Goal: Find contact information: Find contact information

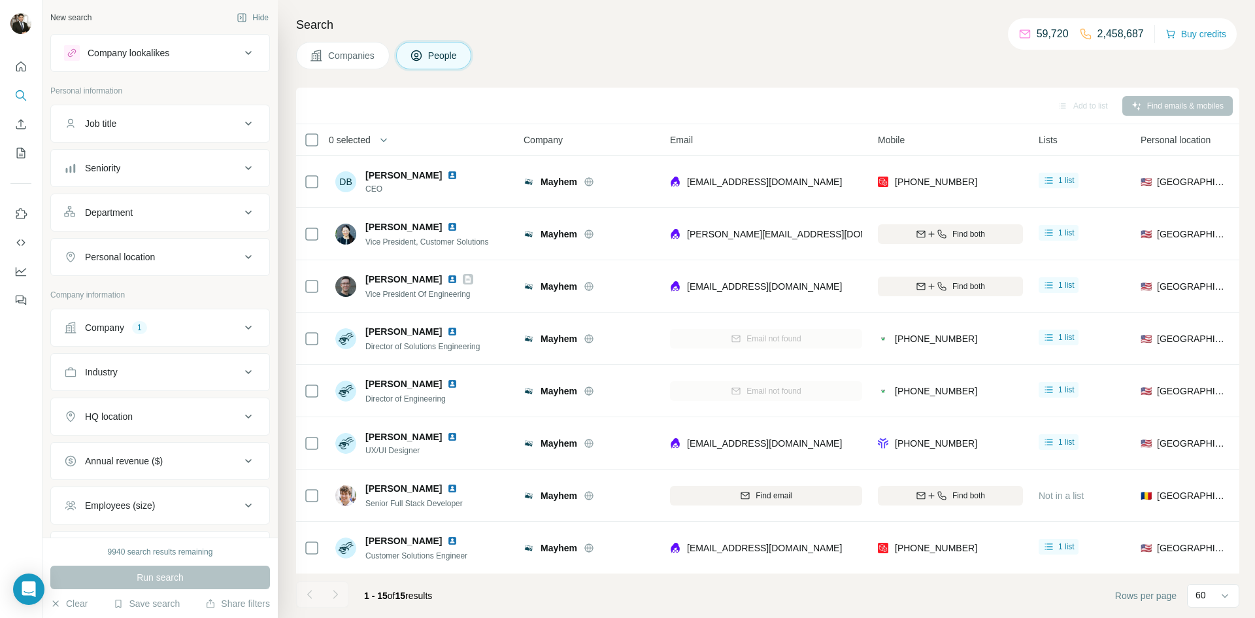
drag, startPoint x: 230, startPoint y: 326, endPoint x: 220, endPoint y: 328, distance: 9.4
click at [231, 326] on div "Company 1" at bounding box center [152, 327] width 177 height 13
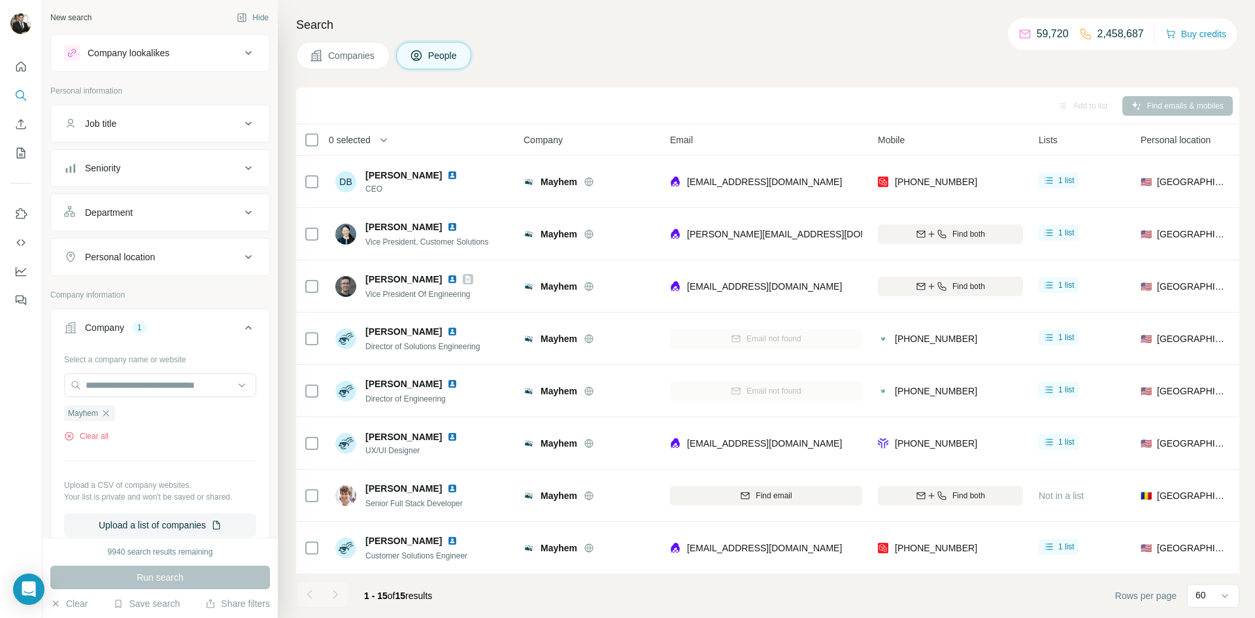
drag, startPoint x: 138, startPoint y: 413, endPoint x: 130, endPoint y: 405, distance: 11.1
click at [139, 413] on ul "Mayhem" at bounding box center [160, 413] width 192 height 16
drag, startPoint x: 107, startPoint y: 413, endPoint x: 118, endPoint y: 403, distance: 14.8
click at [107, 413] on icon "button" at bounding box center [106, 413] width 10 height 10
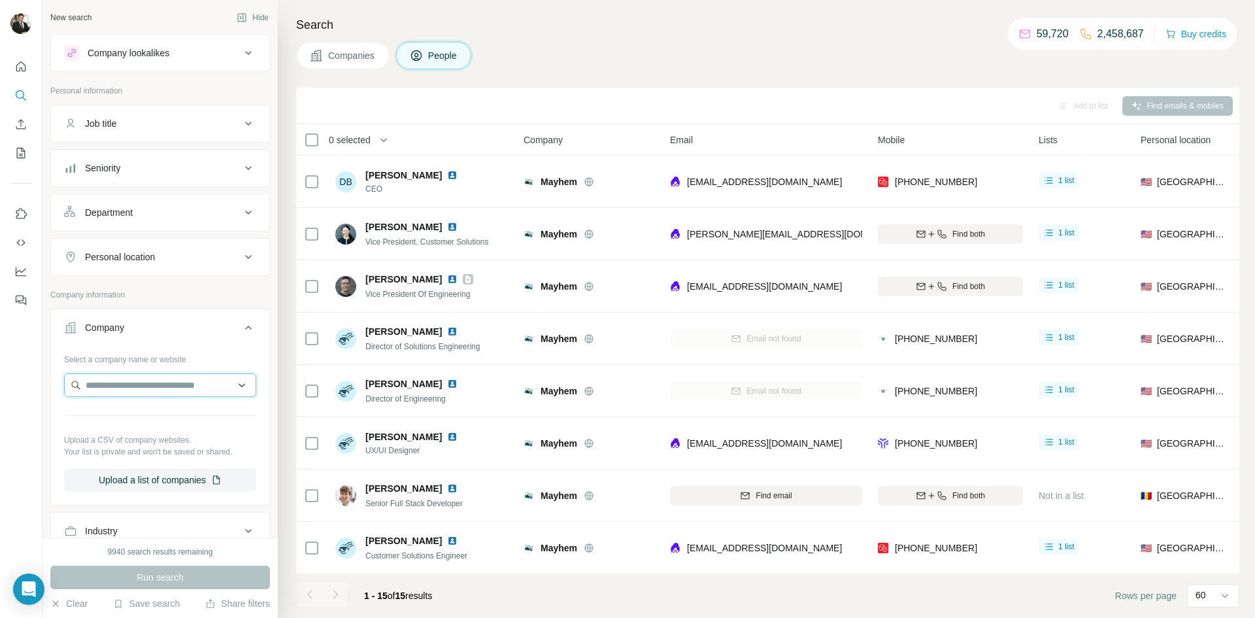
click at [128, 389] on input "text" at bounding box center [160, 385] width 192 height 24
type input "**********"
click at [144, 416] on p "Hairstory" at bounding box center [132, 414] width 63 height 13
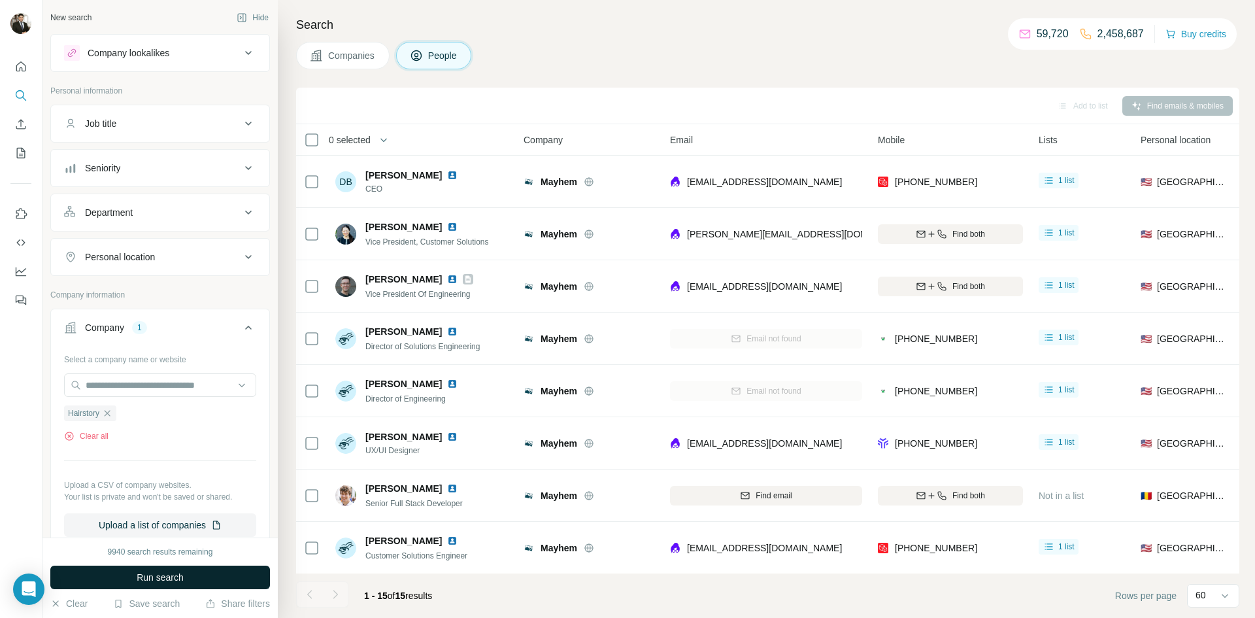
click at [175, 580] on span "Run search" at bounding box center [160, 577] width 47 height 13
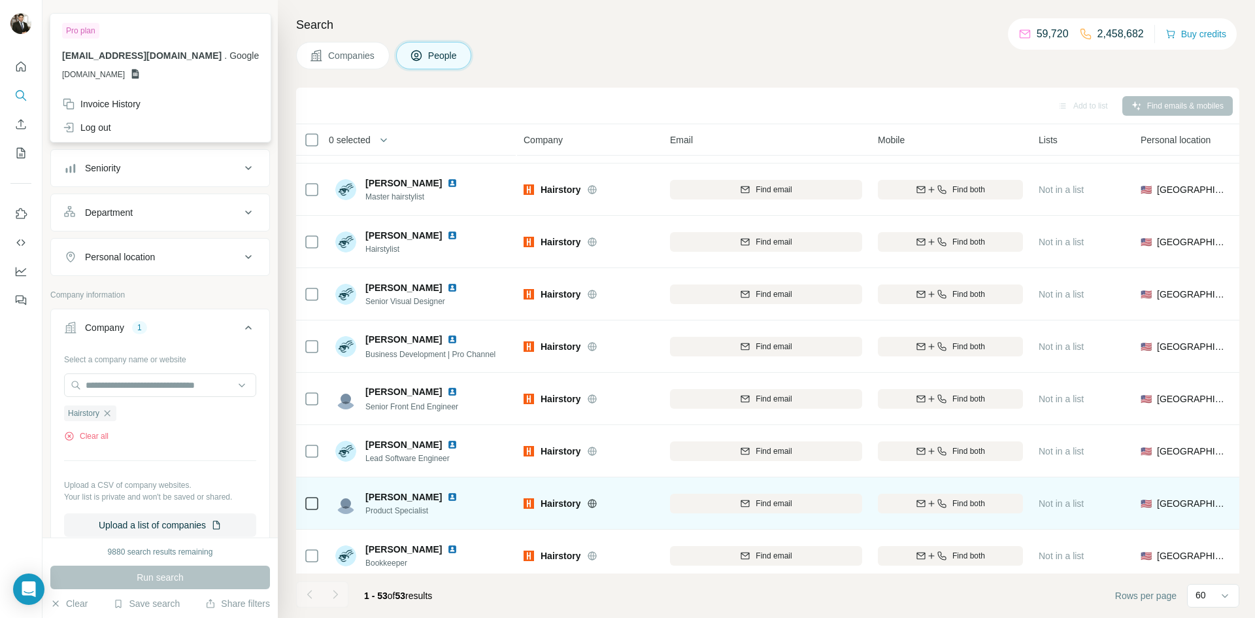
scroll to position [1614, 0]
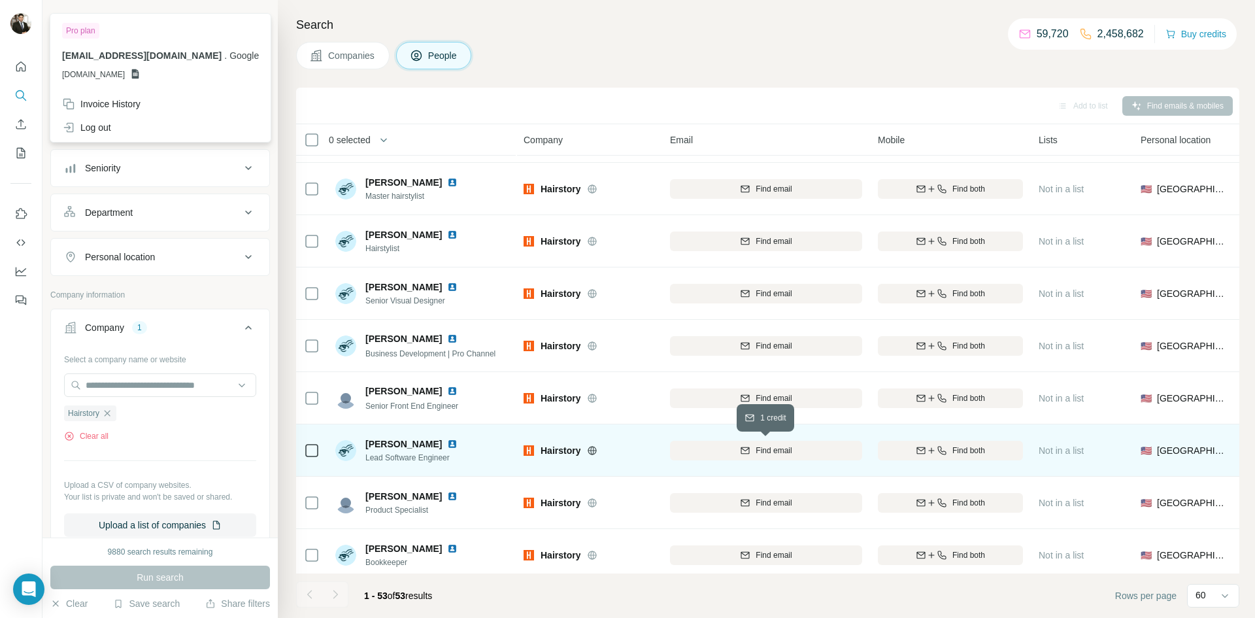
click at [742, 446] on icon "button" at bounding box center [745, 450] width 10 height 10
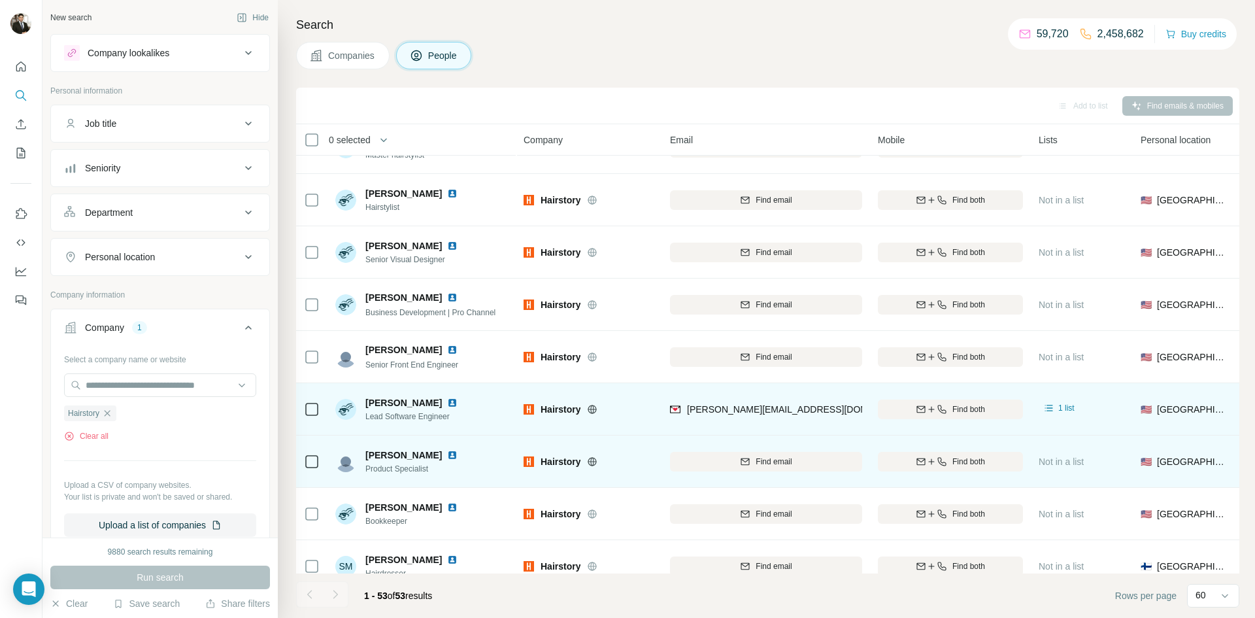
scroll to position [1654, 0]
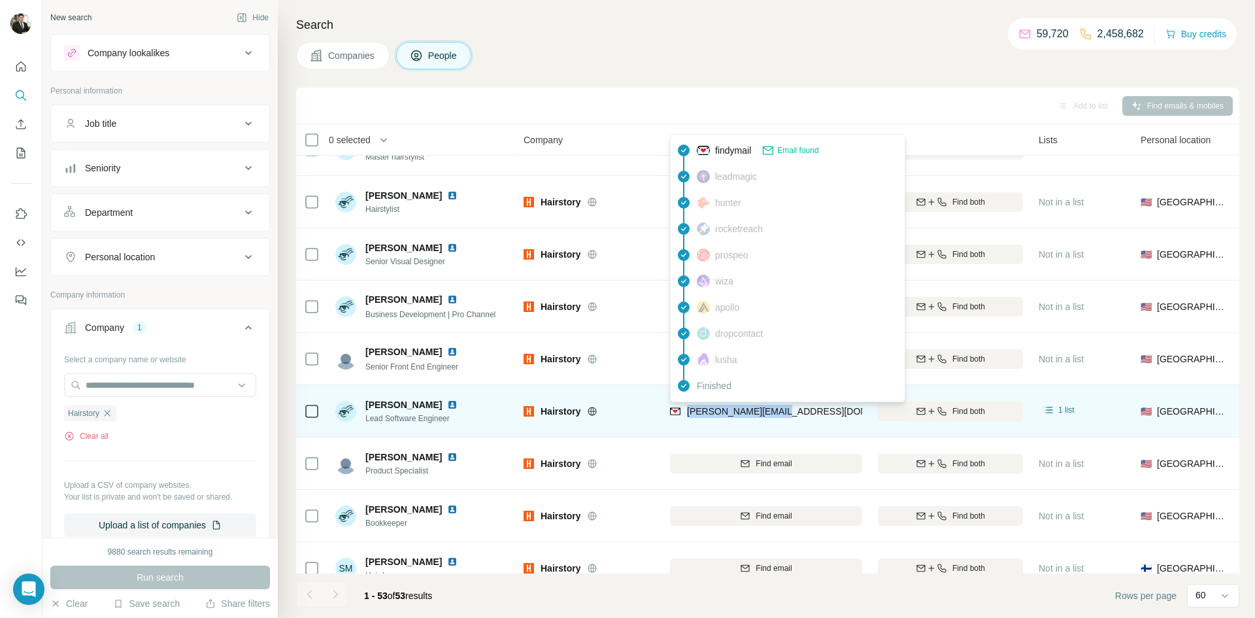
drag, startPoint x: 770, startPoint y: 409, endPoint x: 687, endPoint y: 413, distance: 82.5
click at [687, 413] on div "[PERSON_NAME][EMAIL_ADDRESS][DOMAIN_NAME]" at bounding box center [766, 411] width 192 height 36
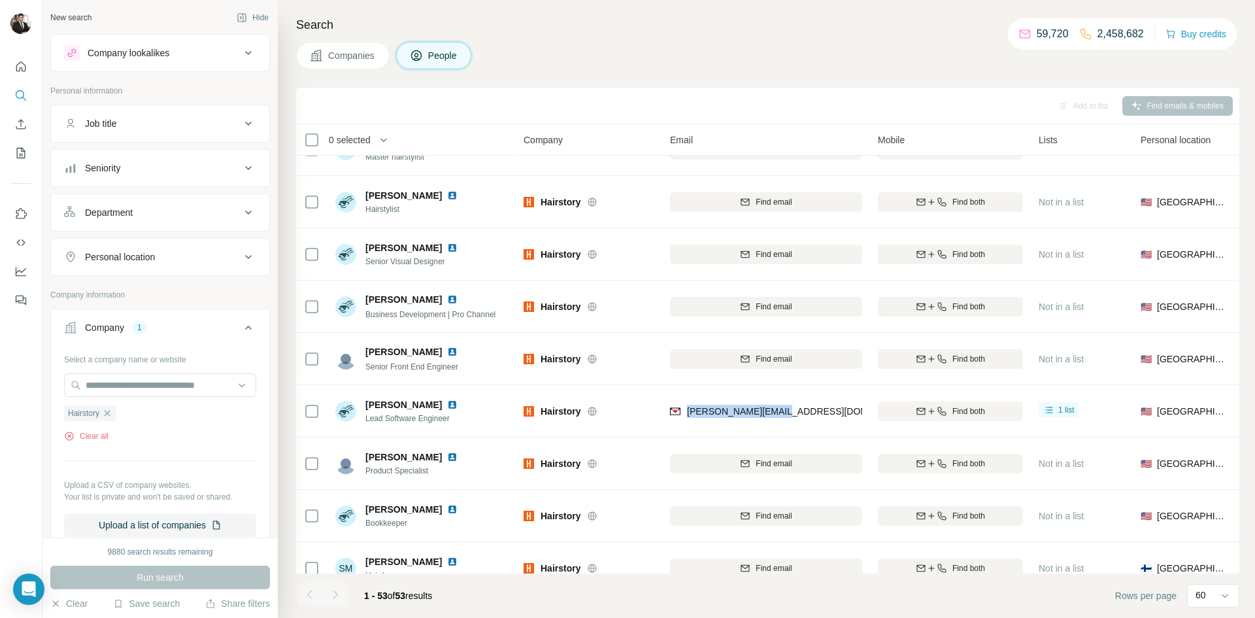
copy span "[PERSON_NAME][EMAIL_ADDRESS][DOMAIN_NAME]"
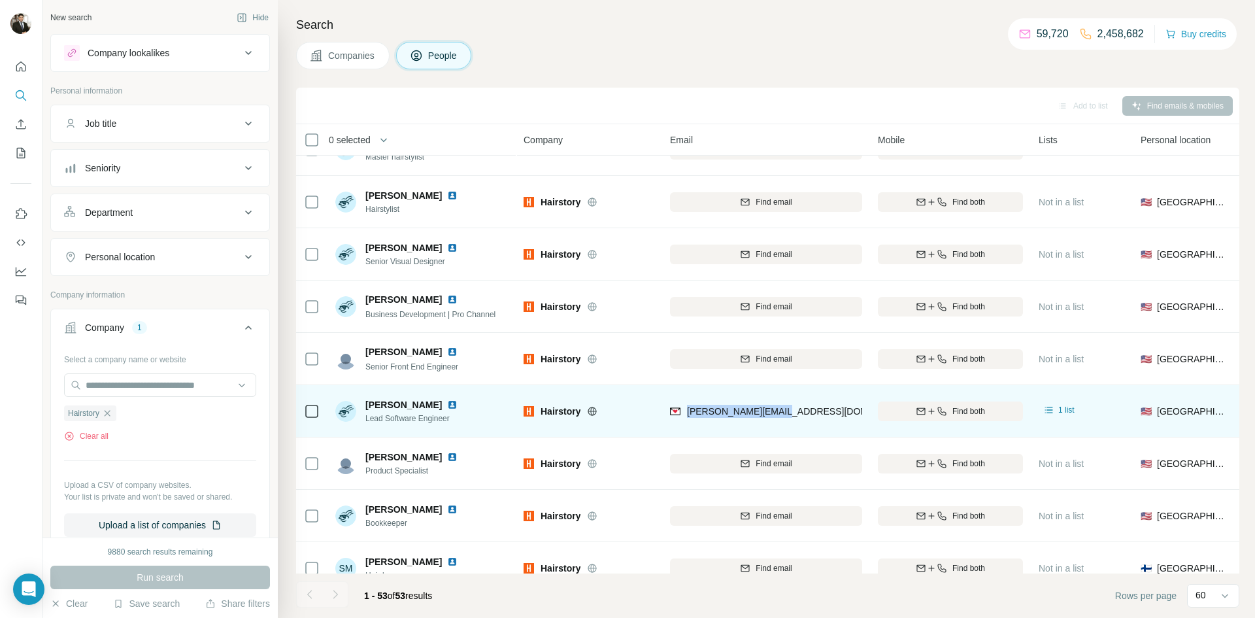
click at [447, 402] on img at bounding box center [452, 405] width 10 height 10
